Goal: Task Accomplishment & Management: Complete application form

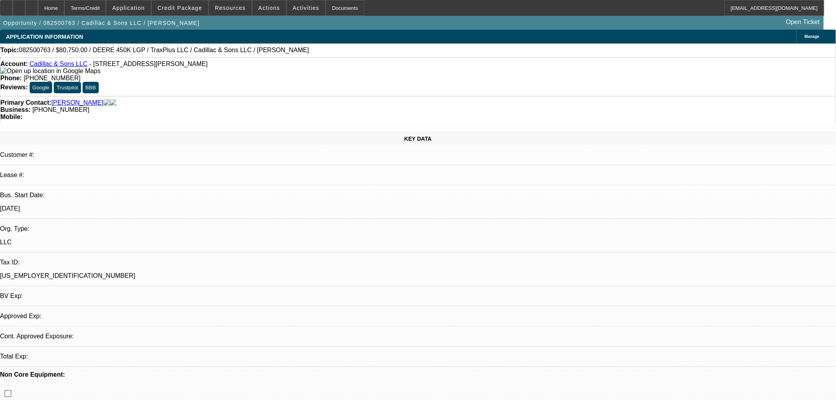
select select "0.15"
select select "2"
select select "0"
select select "6"
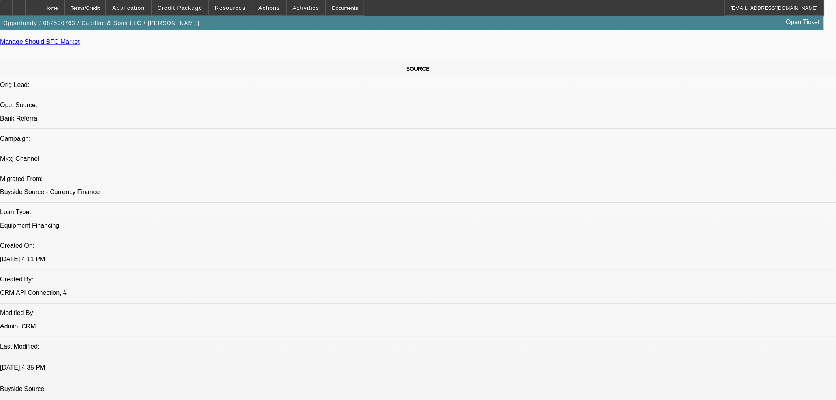
scroll to position [435, 0]
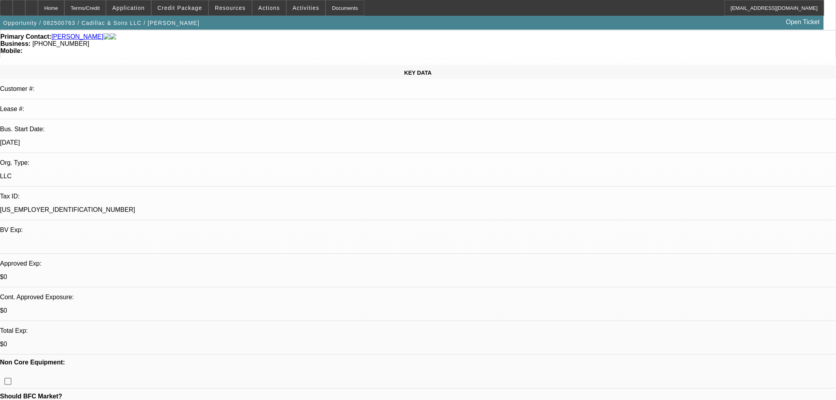
scroll to position [0, 0]
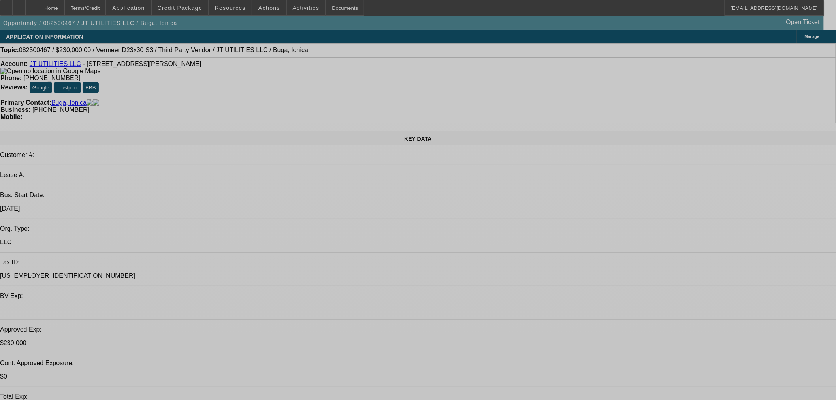
select select "0"
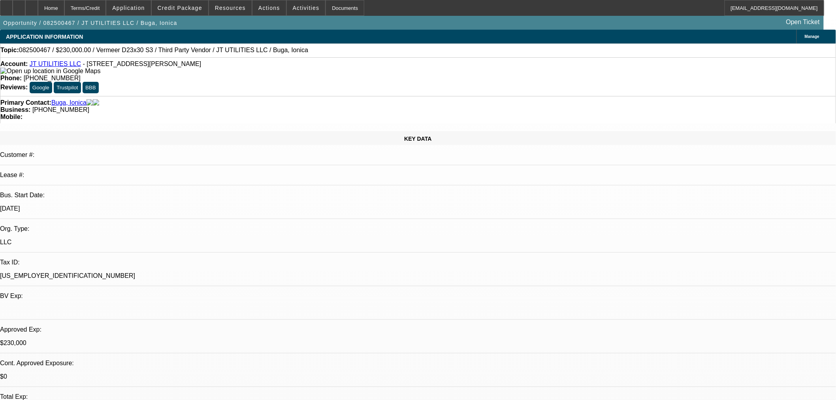
select select "2"
select select "0"
select select "6"
select select "0"
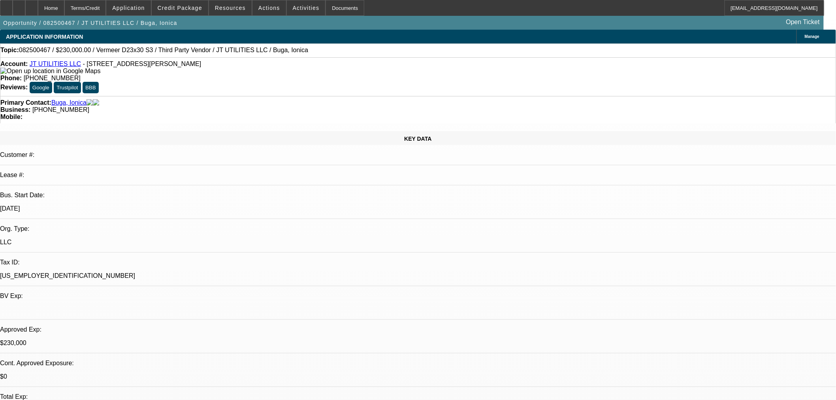
select select "2"
select select "0"
select select "6"
select select "0"
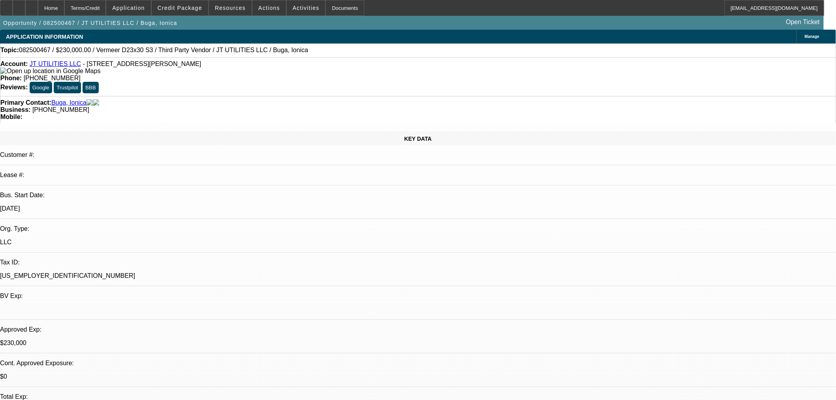
select select "2"
select select "0"
select select "6"
select select "0"
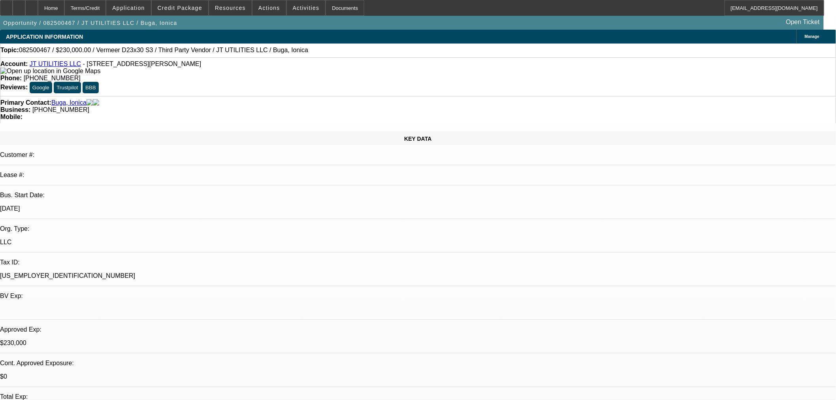
select select "2"
select select "0"
select select "6"
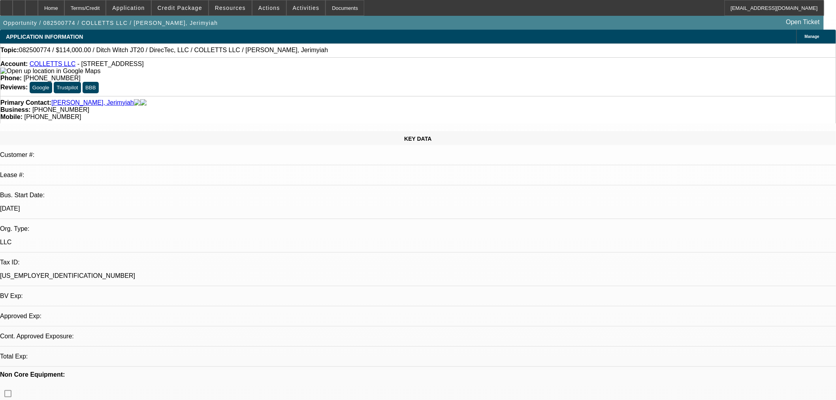
select select "2"
select select "0"
select select "1"
select select "2"
select select "6"
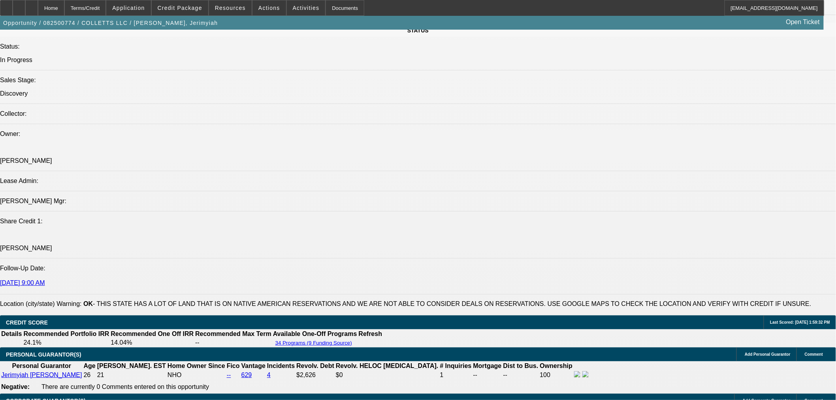
scroll to position [950, 0]
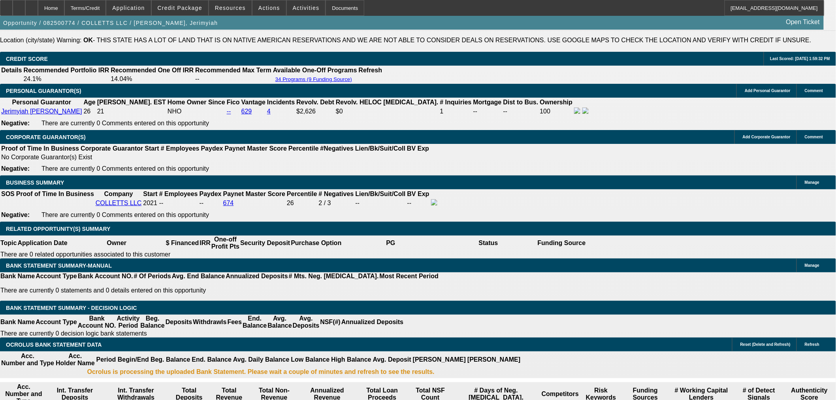
scroll to position [1170, 0]
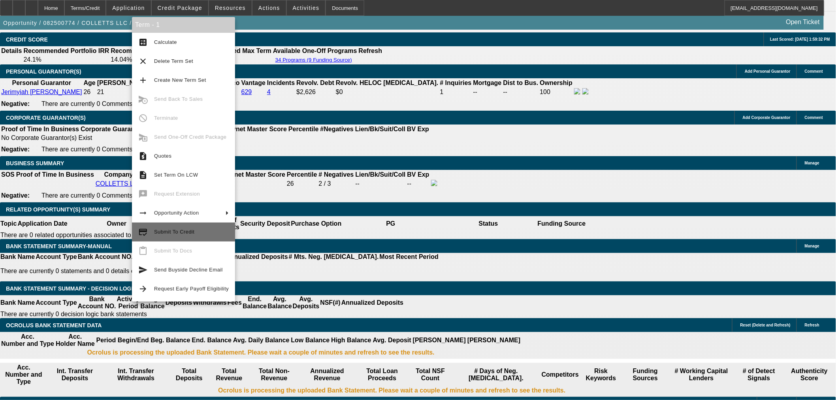
click at [193, 232] on span "Submit To Credit" at bounding box center [191, 231] width 75 height 9
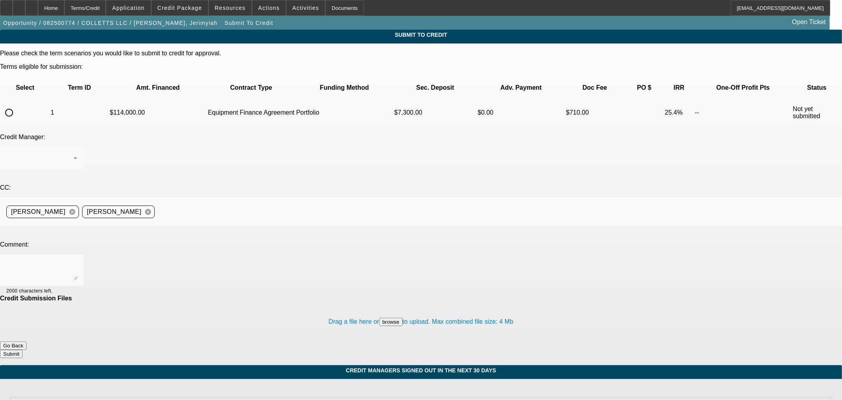
click at [17, 105] on input "radio" at bounding box center [9, 113] width 16 height 16
radio input "true"
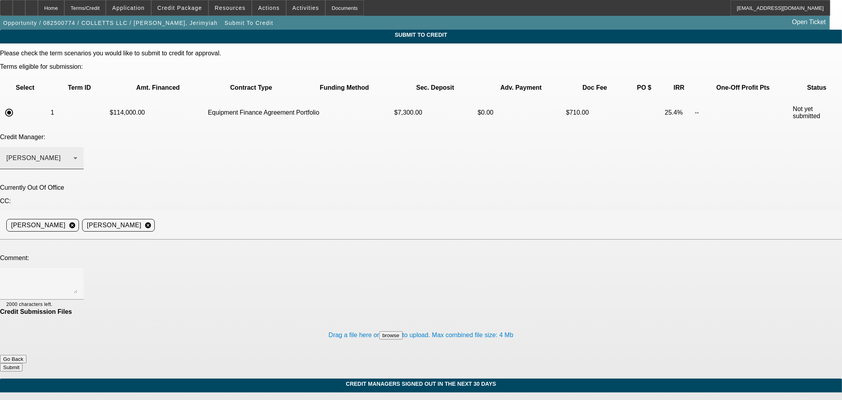
click at [73, 153] on div "[PERSON_NAME]" at bounding box center [39, 157] width 67 height 9
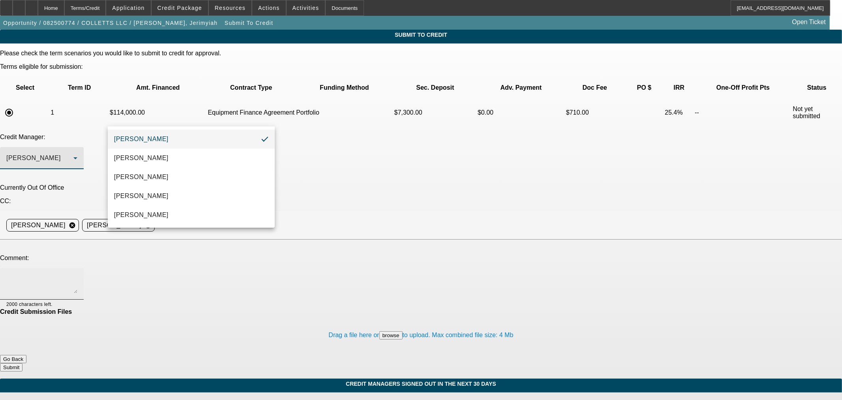
drag, startPoint x: 203, startPoint y: 212, endPoint x: 240, endPoint y: 192, distance: 42.2
click at [202, 212] on mat-option "[PERSON_NAME]" at bounding box center [191, 214] width 167 height 19
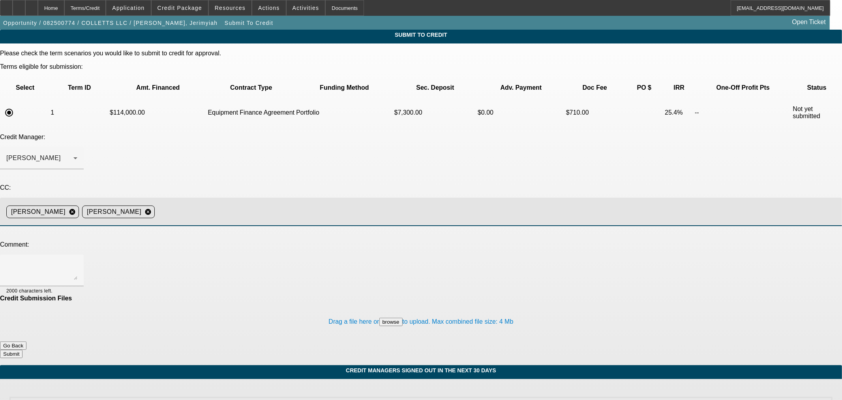
click at [310, 204] on input at bounding box center [495, 212] width 675 height 16
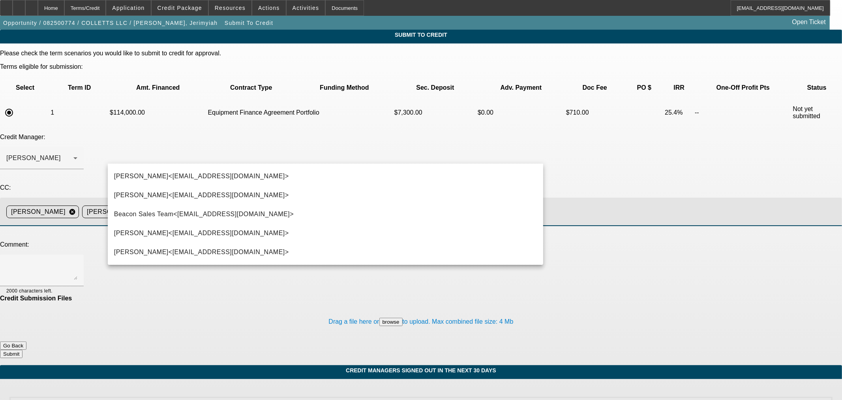
type input "step"
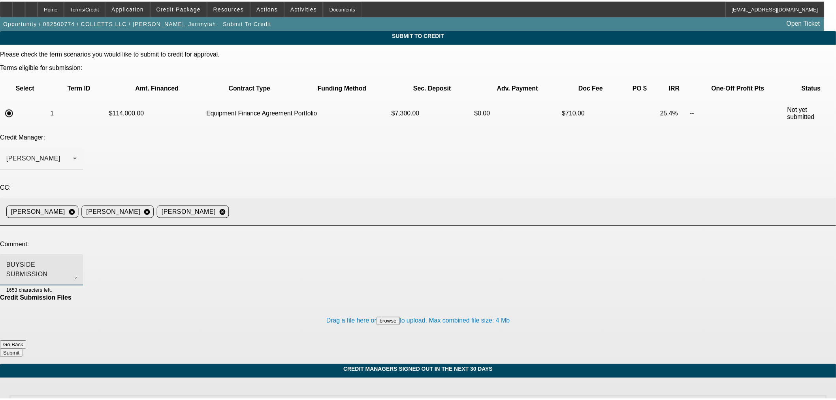
scroll to position [8, 0]
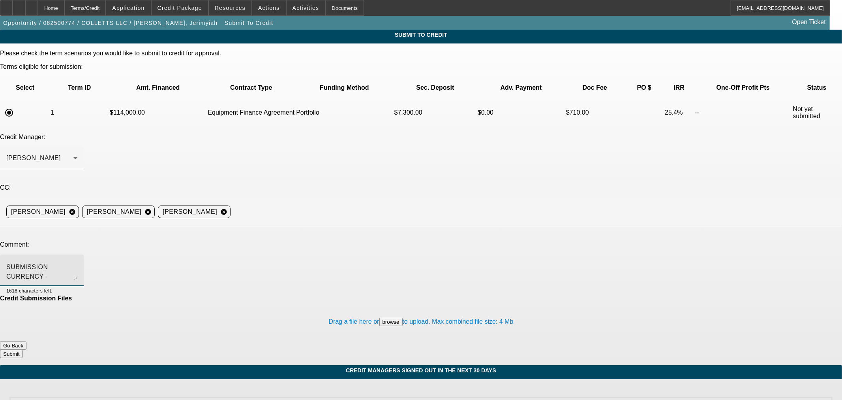
type textarea "BUYSIDE SUBMISSION CURRENCY - [PERSON_NAME], Please consider this directional d…"
click at [23, 349] on button "Submit" at bounding box center [11, 353] width 23 height 8
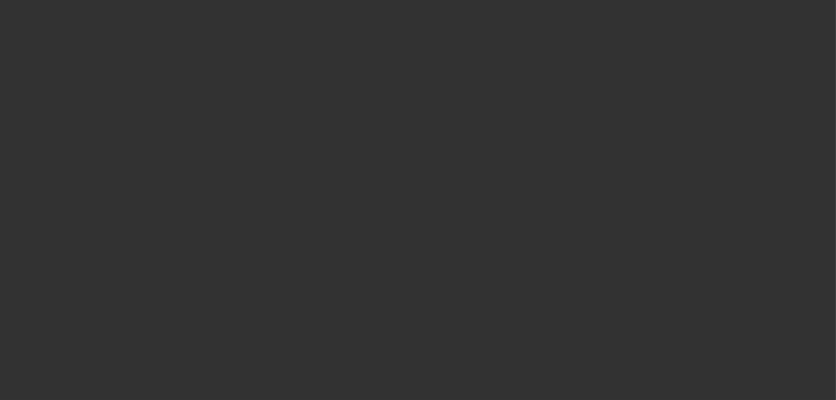
select select "2"
select select "0"
select select "6"
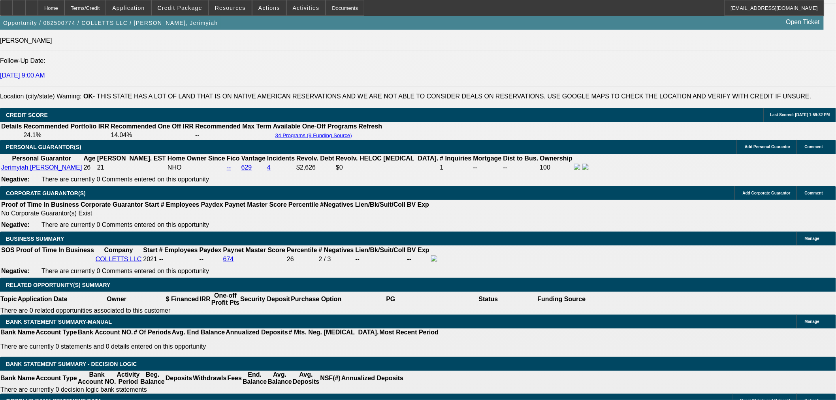
scroll to position [1097, 0]
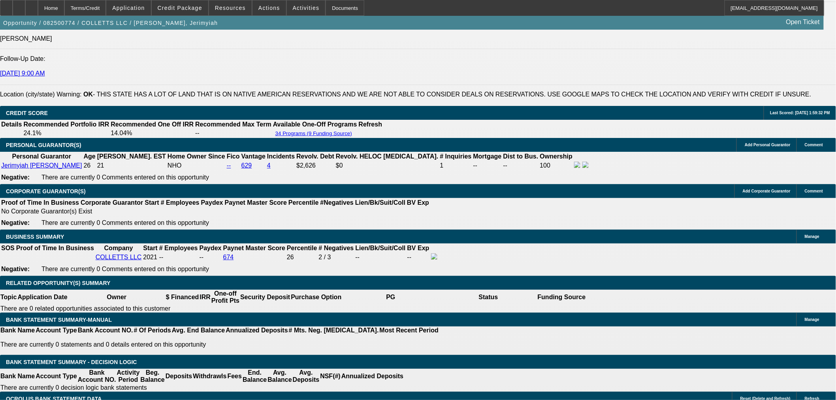
drag, startPoint x: 183, startPoint y: 265, endPoint x: 193, endPoint y: 266, distance: 10.7
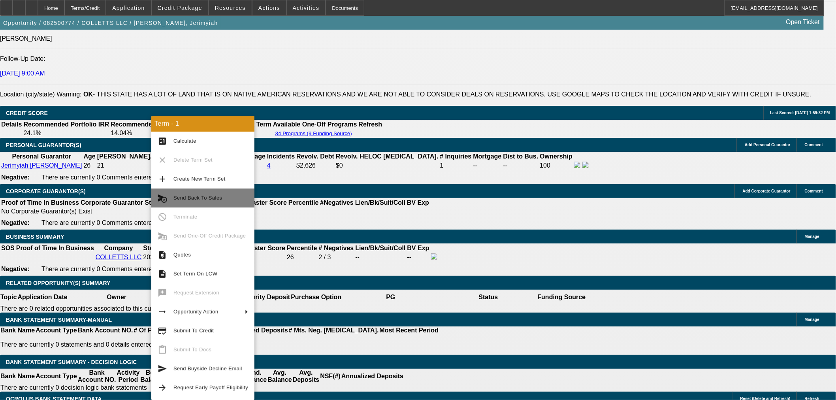
click at [227, 196] on span "Send Back To Sales" at bounding box center [210, 197] width 75 height 9
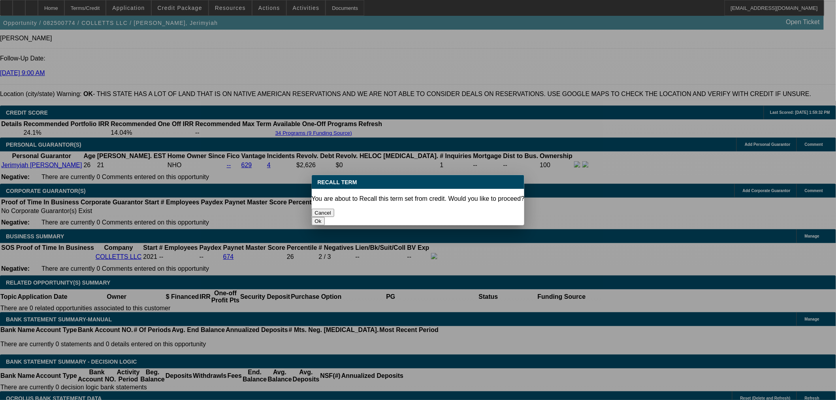
click at [325, 217] on button "Ok" at bounding box center [318, 221] width 13 height 8
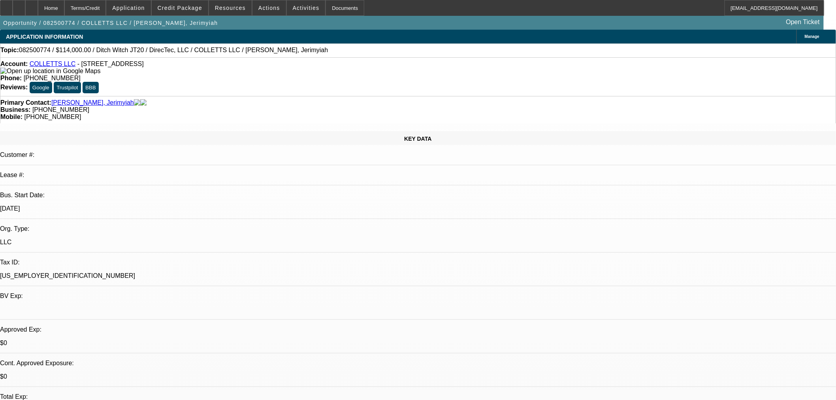
type textarea "Adjustment to structure."
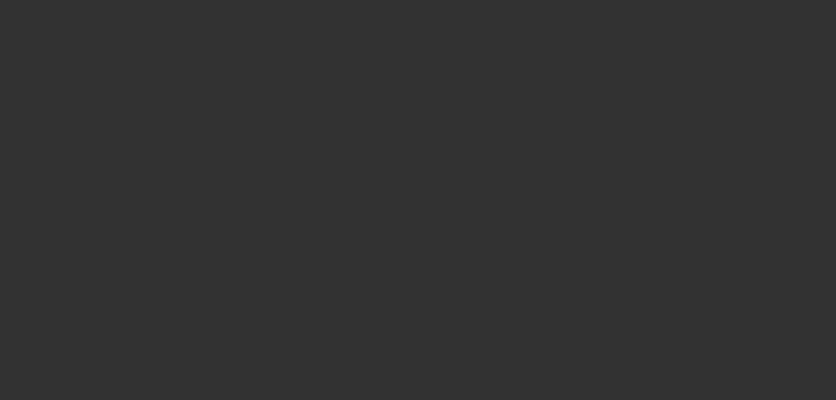
select select "2"
select select "0"
select select "6"
select select "2"
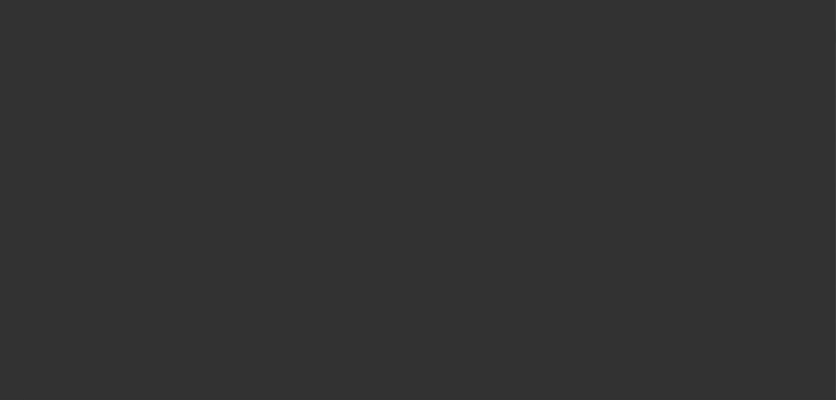
select select "2"
select select "0"
select select "6"
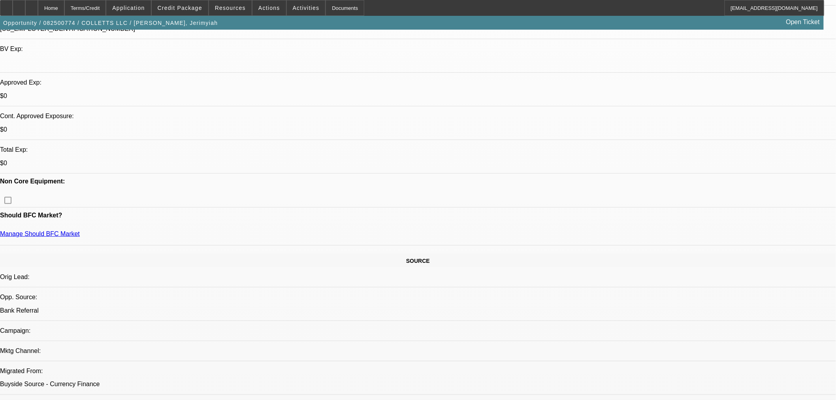
scroll to position [219, 0]
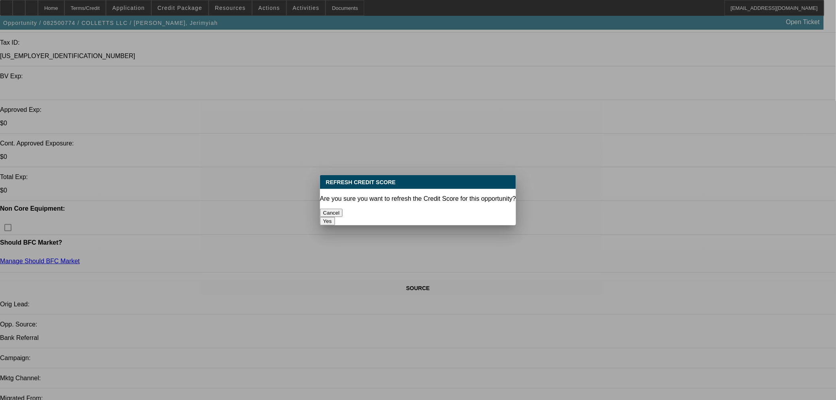
click at [475, 195] on p "Are you sure you want to refresh the Credit Score for this opportunity?" at bounding box center [418, 198] width 196 height 7
click at [335, 217] on button "Yes" at bounding box center [327, 221] width 15 height 8
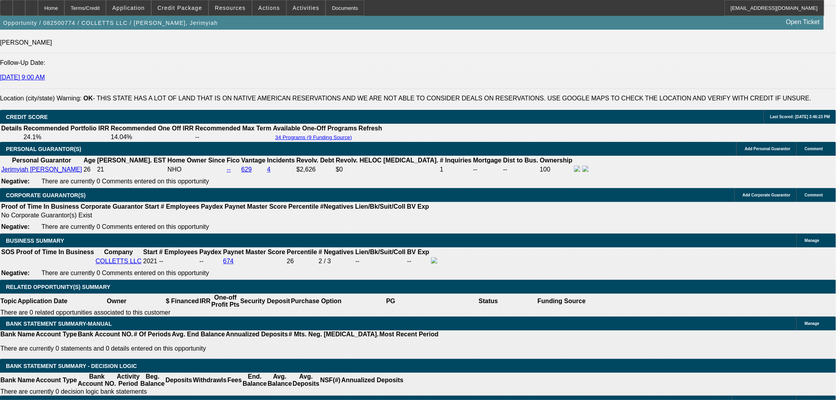
scroll to position [1097, 0]
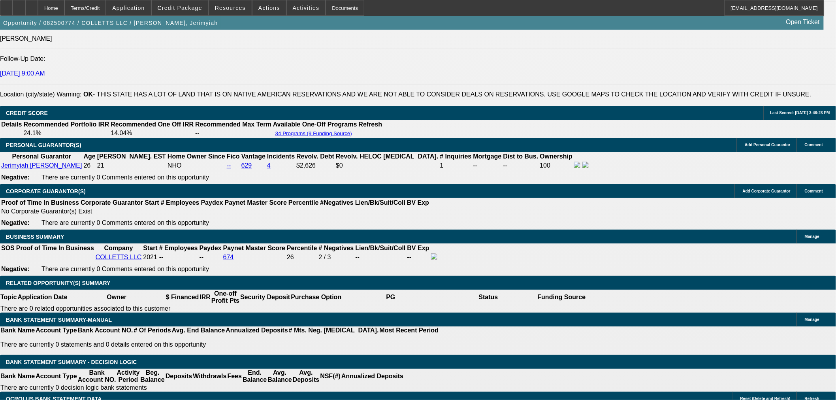
drag, startPoint x: 144, startPoint y: 267, endPoint x: 178, endPoint y: 276, distance: 35.1
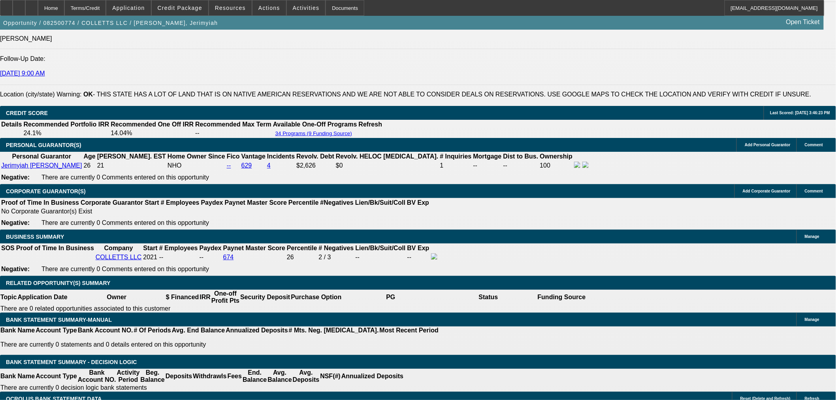
drag, startPoint x: 148, startPoint y: 267, endPoint x: 190, endPoint y: 273, distance: 42.7
type input "3625"
type input "$7,250.00"
type input "UNKNOWN"
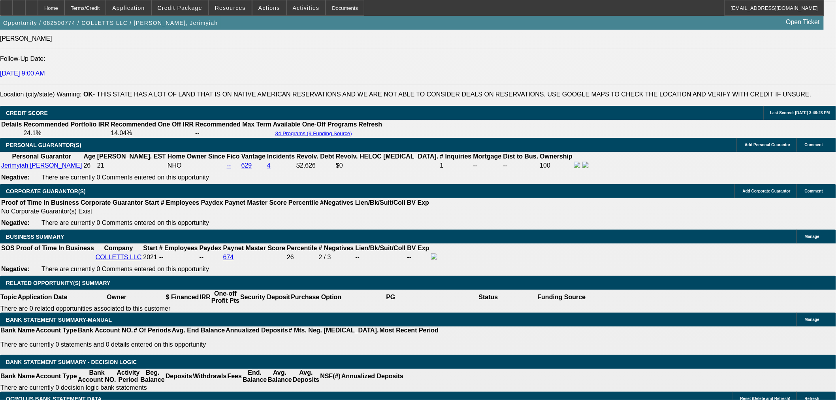
type input "22.5"
type input "$3,625.00"
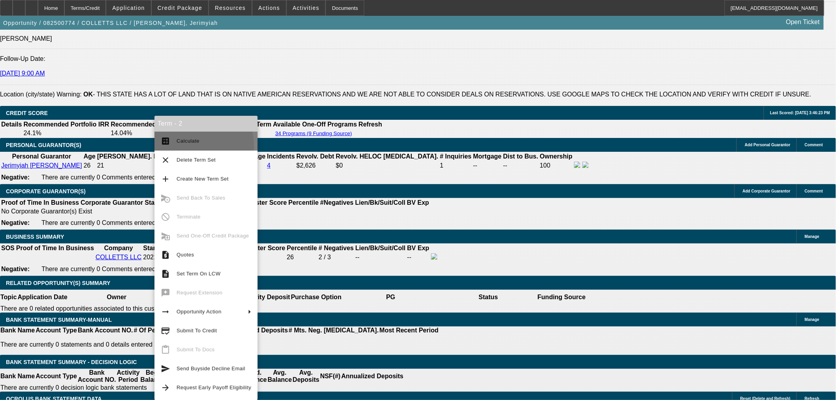
click at [182, 146] on button "calculate Calculate" at bounding box center [205, 140] width 103 height 19
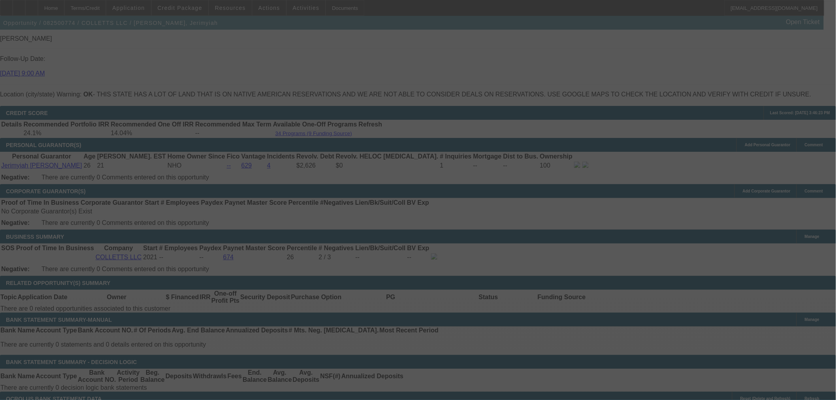
select select "2"
select select "0"
select select "6"
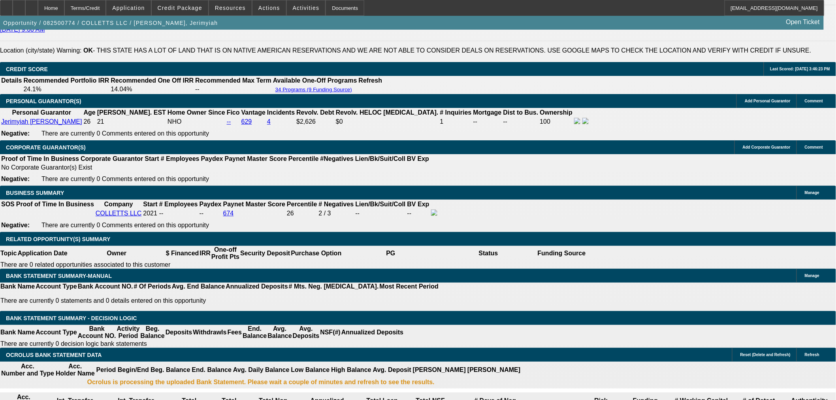
scroll to position [1170, 0]
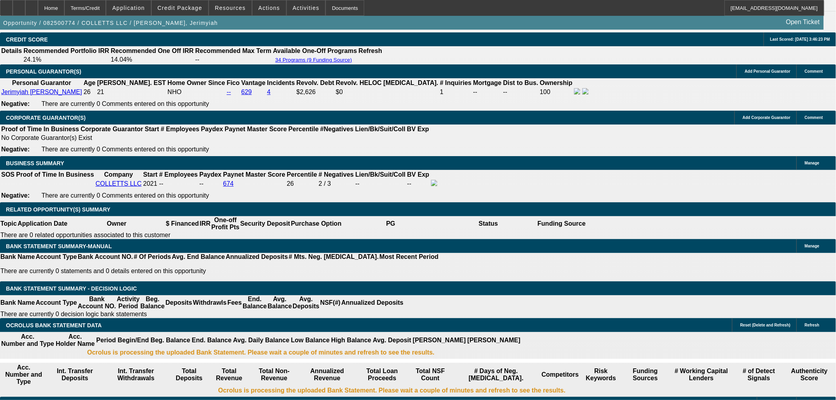
drag, startPoint x: 149, startPoint y: 192, endPoint x: 208, endPoint y: 196, distance: 59.0
type input "3600"
type input "$7,200.00"
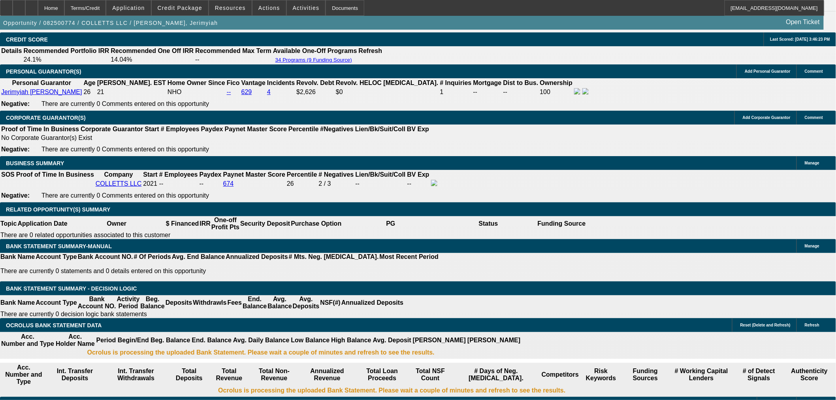
type input "UNKNOWN"
type input "22.1"
type input "$3,600.00"
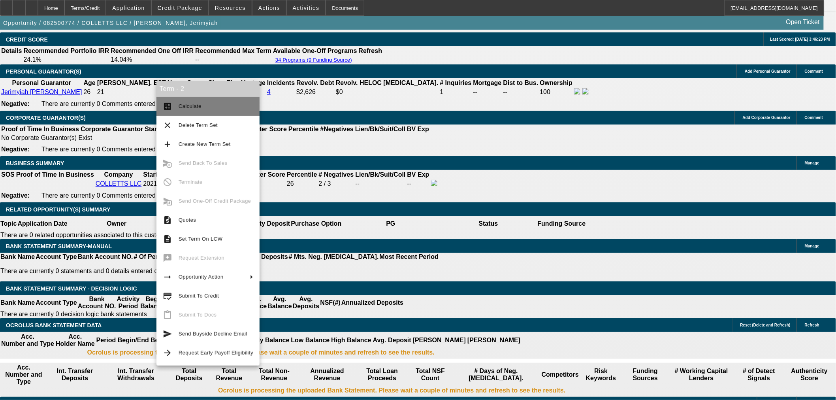
click at [180, 105] on span "Calculate" at bounding box center [189, 106] width 23 height 6
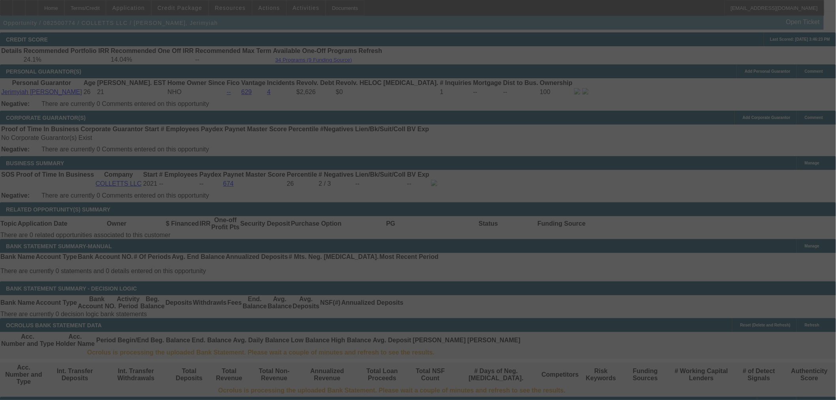
scroll to position [1161, 0]
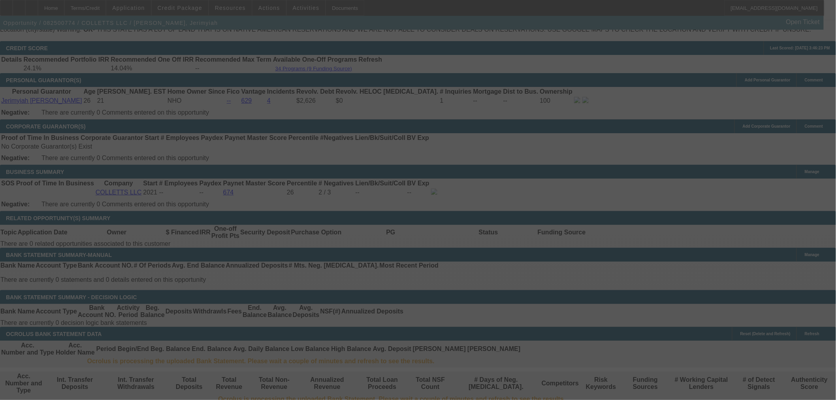
select select "2"
select select "0"
select select "6"
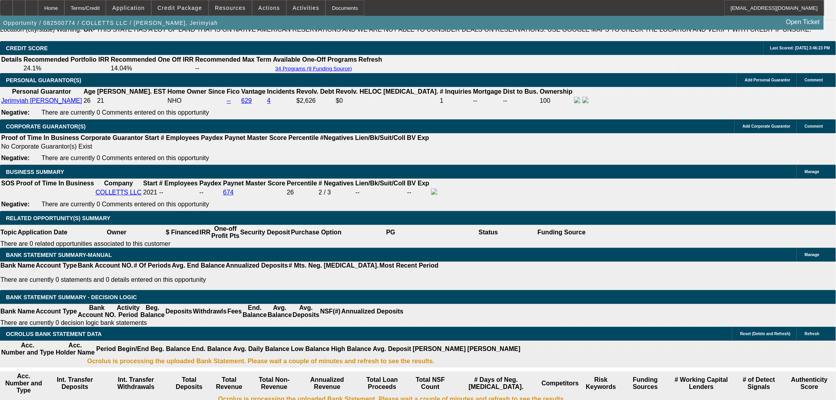
drag, startPoint x: 756, startPoint y: 290, endPoint x: 608, endPoint y: 261, distance: 150.5
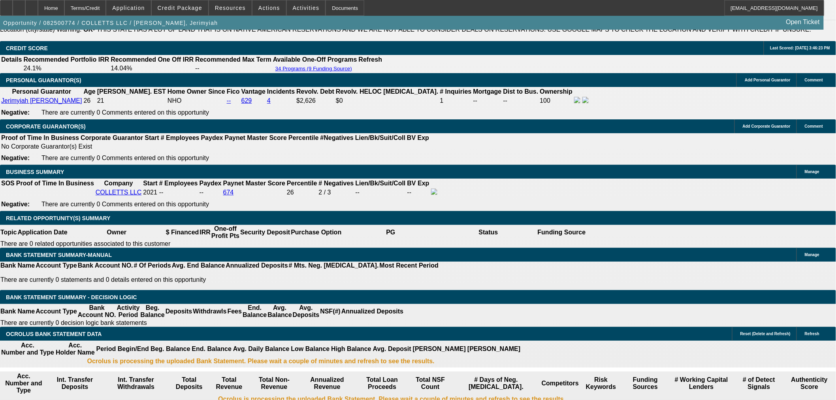
copy tr "BUYSIDE SUBMISSION CURRENCY - [PERSON_NAME], Please consider this directional d…"
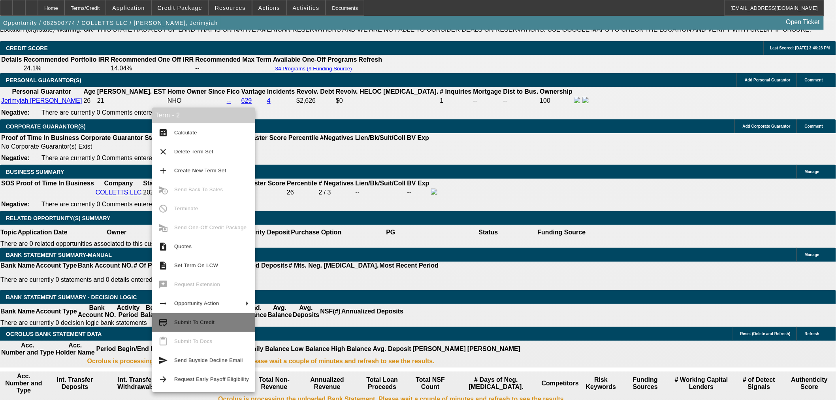
click at [222, 327] on span "Submit To Credit" at bounding box center [211, 321] width 75 height 9
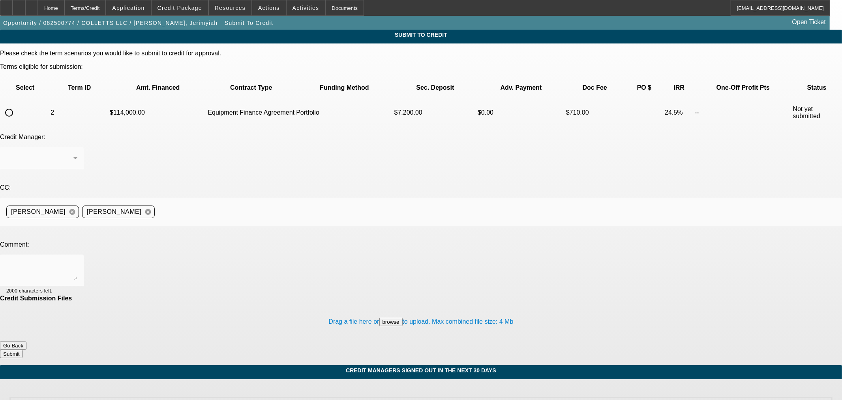
click at [17, 105] on input "radio" at bounding box center [9, 113] width 16 height 16
radio input "true"
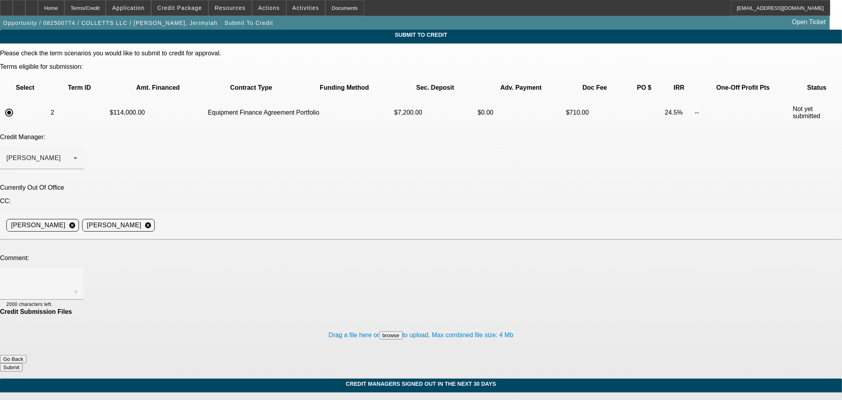
click at [73, 153] on div "[PERSON_NAME]" at bounding box center [39, 157] width 67 height 9
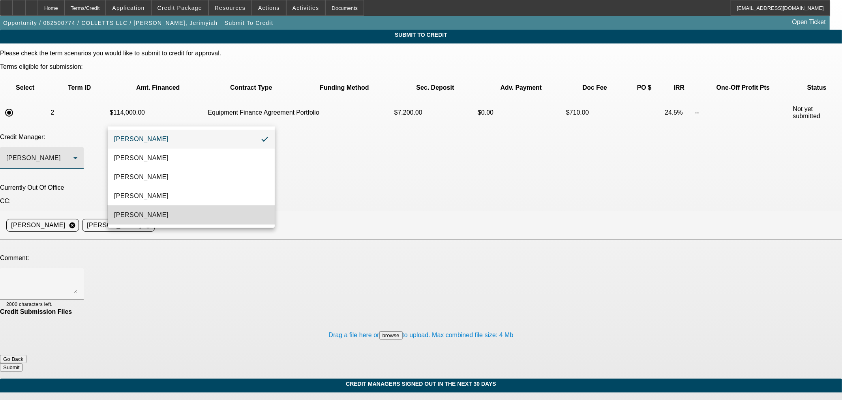
click at [187, 216] on mat-option "[PERSON_NAME]" at bounding box center [191, 214] width 167 height 19
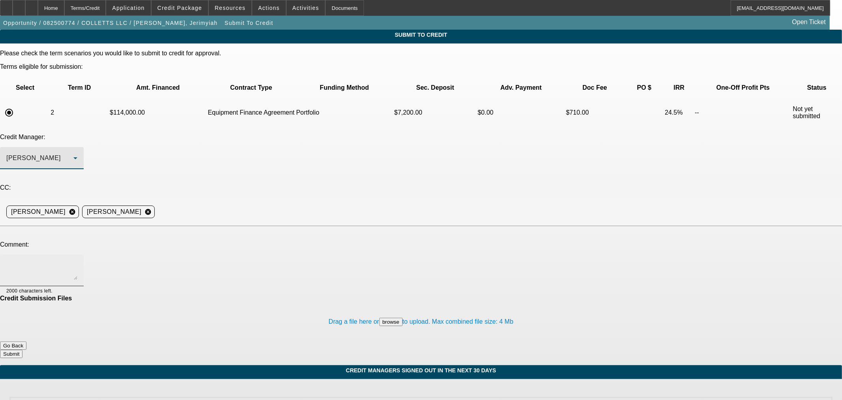
click at [77, 261] on textarea at bounding box center [41, 270] width 71 height 19
paste textarea "BUYSIDE SUBMISSION CURRENCY - [PERSON_NAME], Please consider this directional d…"
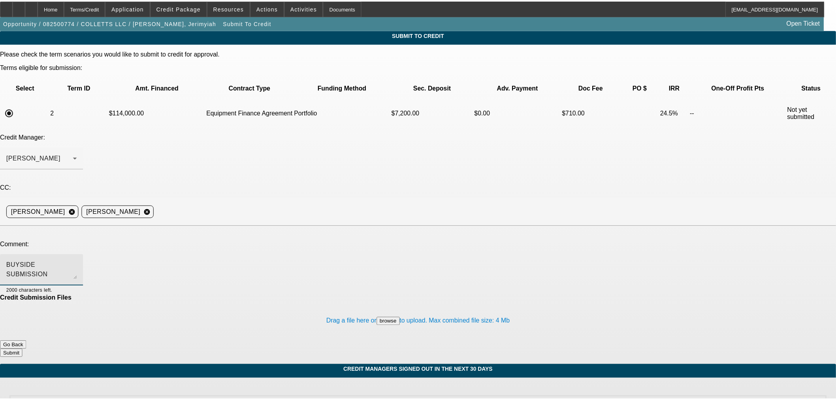
scroll to position [8, 0]
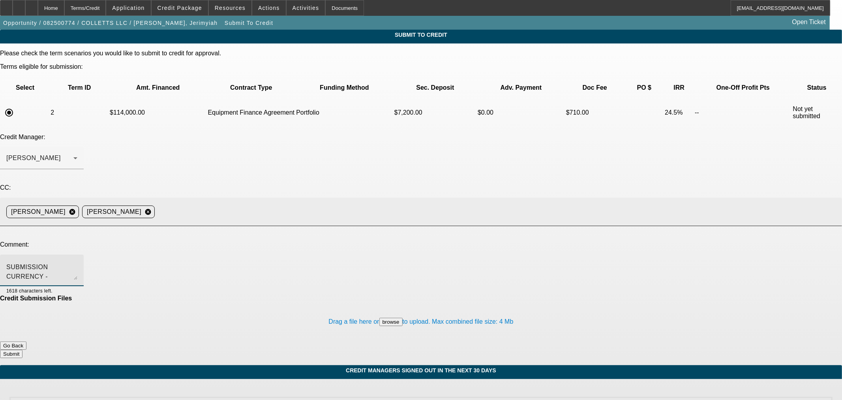
type textarea "BUYSIDE SUBMISSION CURRENCY - [PERSON_NAME], Please consider this directional d…"
click at [287, 204] on input at bounding box center [495, 212] width 675 height 16
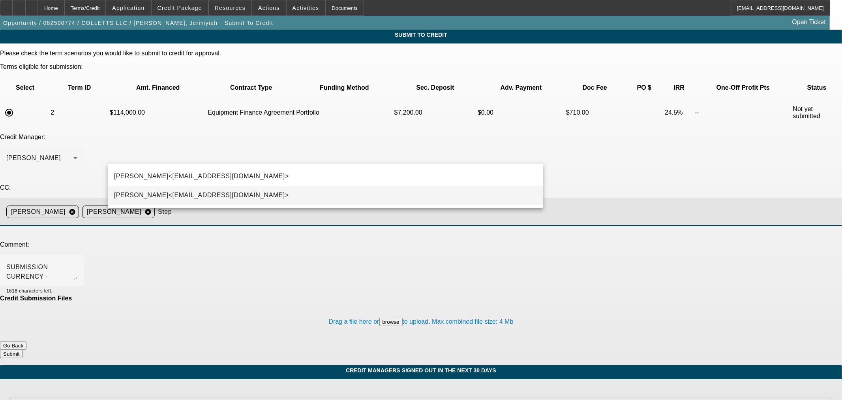
type input "Step"
click at [275, 194] on mat-option "[PERSON_NAME]<[EMAIL_ADDRESS][DOMAIN_NAME]>" at bounding box center [326, 195] width 436 height 19
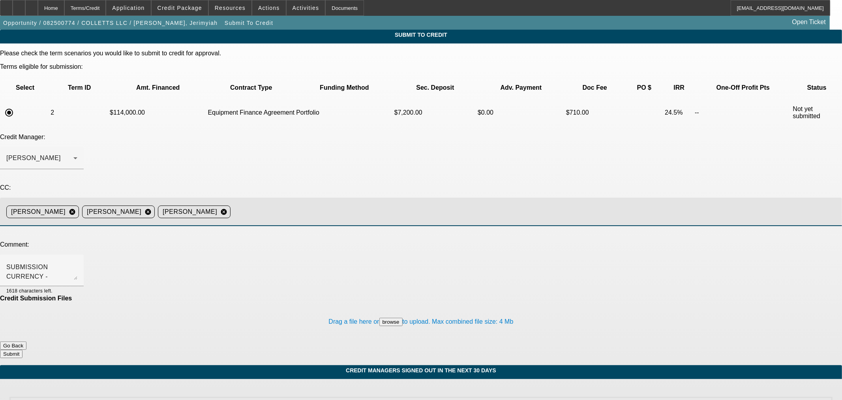
click at [23, 349] on button "Submit" at bounding box center [11, 353] width 23 height 8
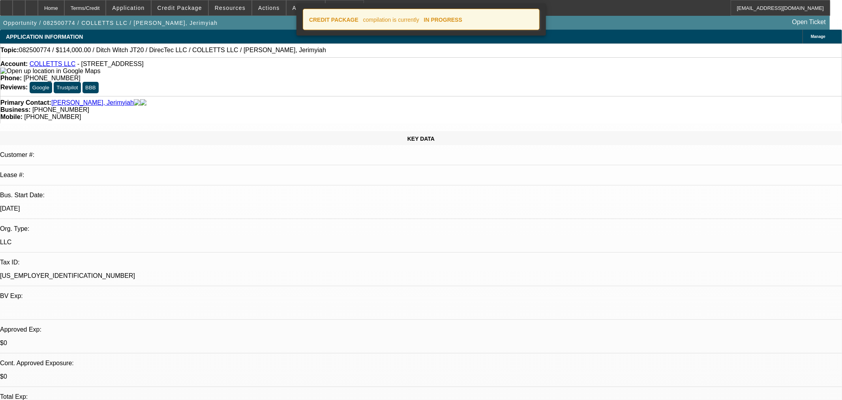
select select "2"
select select "0"
select select "6"
select select "2"
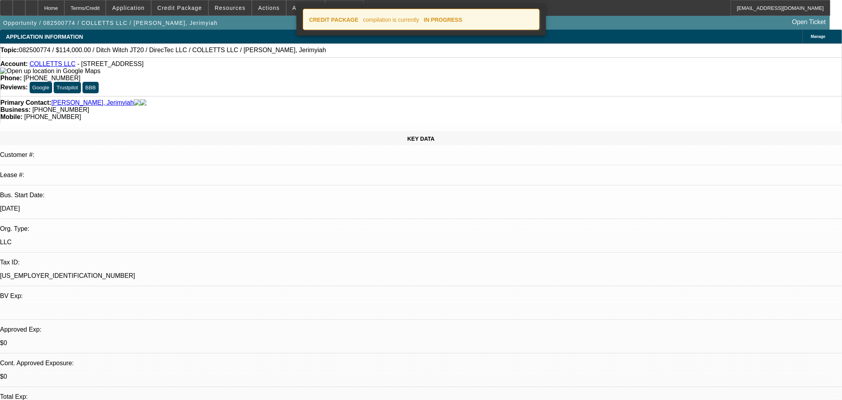
select select "2"
select select "0"
select select "6"
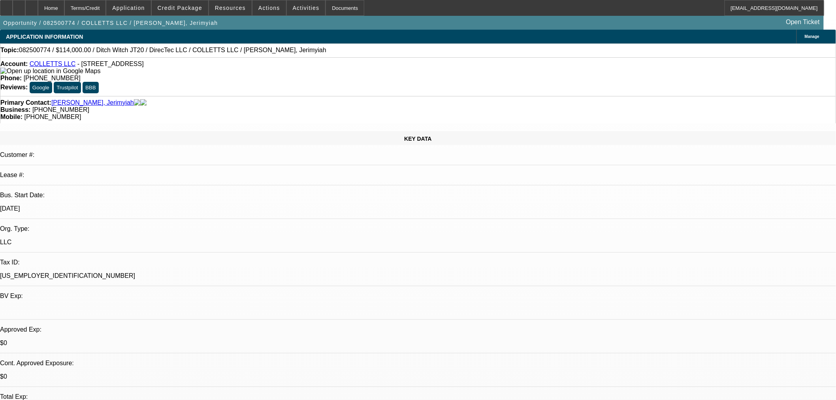
select select "2"
select select "0"
select select "6"
select select "2"
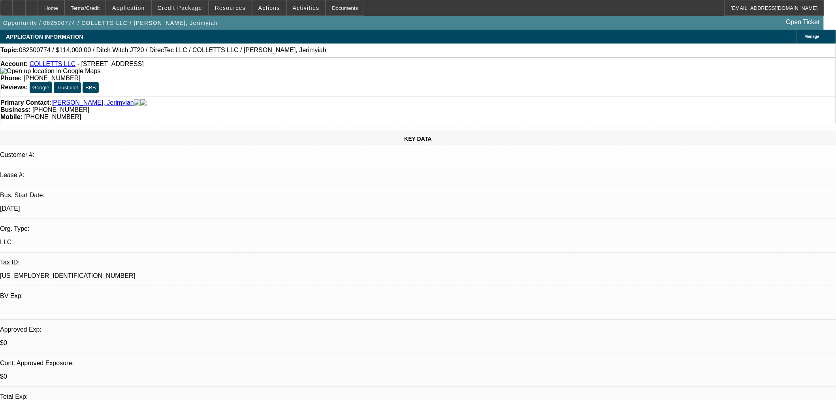
select select "2"
select select "0"
select select "6"
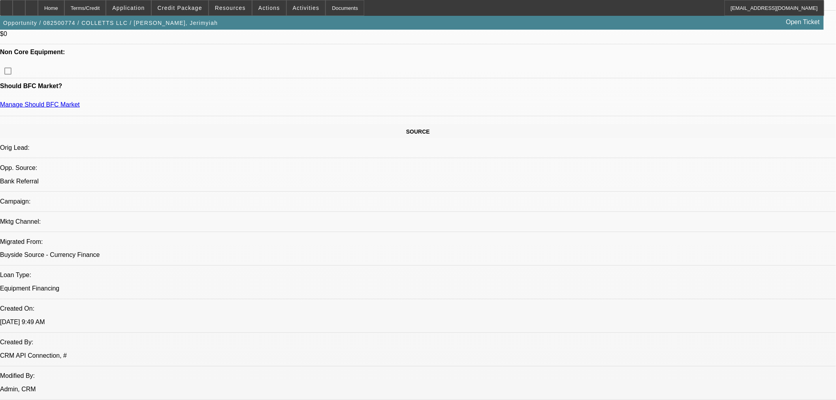
scroll to position [293, 0]
